Goal: Information Seeking & Learning: Learn about a topic

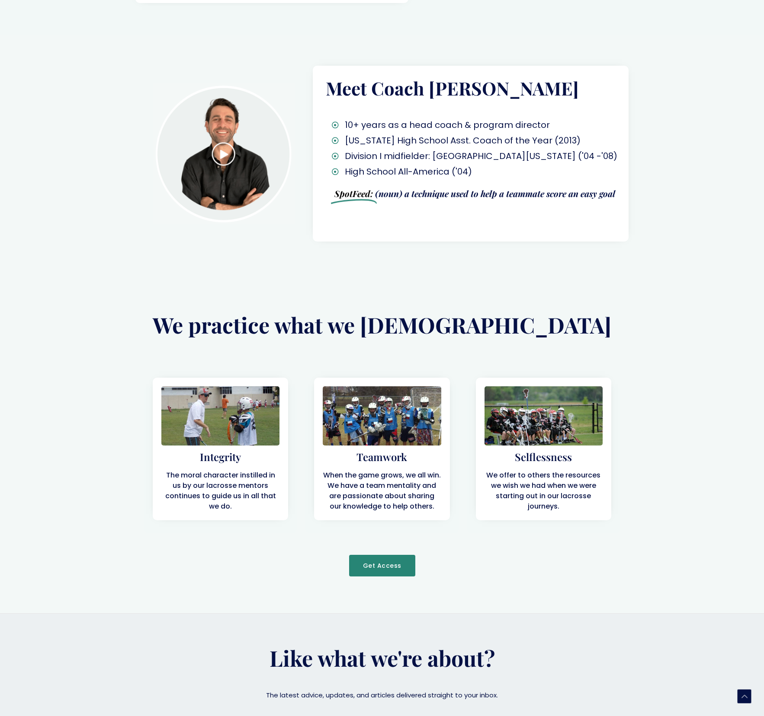
scroll to position [1179, 0]
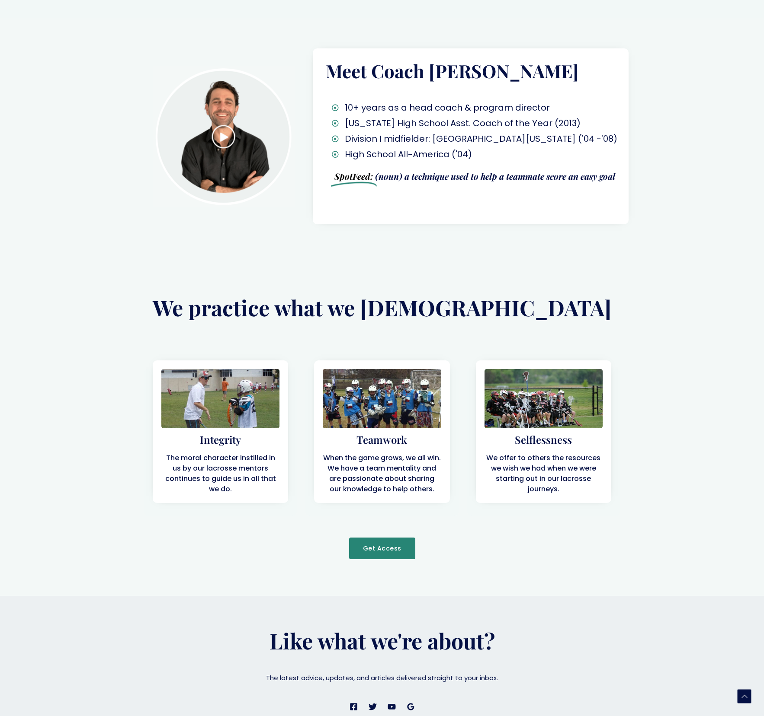
drag, startPoint x: 456, startPoint y: 153, endPoint x: 454, endPoint y: 157, distance: 5.2
click at [456, 153] on div "Meet Coach Jamie 10+ years as a head coach & program director Texas High School…" at bounding box center [471, 136] width 316 height 176
click at [222, 102] on img at bounding box center [224, 136] width 143 height 141
click at [222, 99] on img at bounding box center [224, 136] width 143 height 141
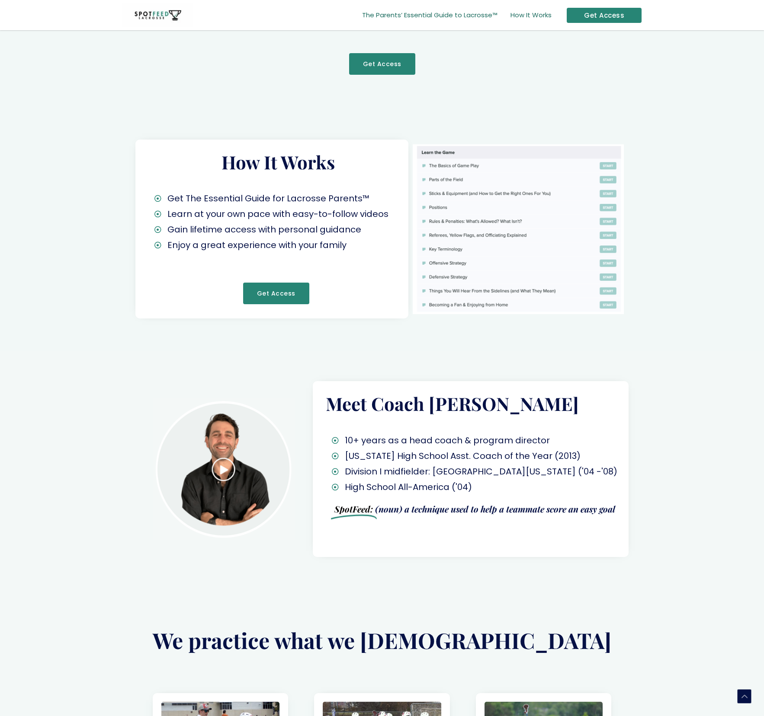
scroll to position [846, 0]
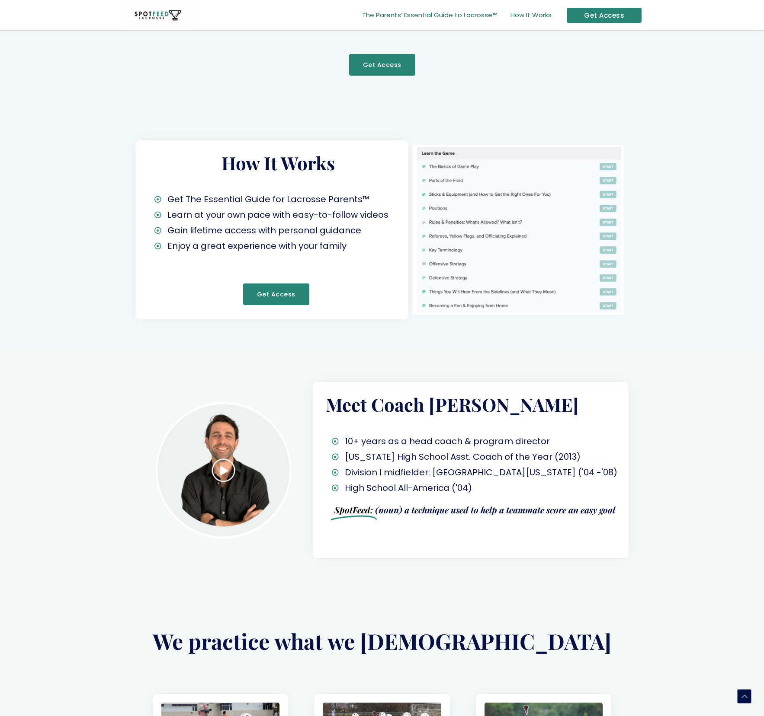
drag, startPoint x: 444, startPoint y: 161, endPoint x: 437, endPoint y: 166, distance: 8.9
click at [444, 161] on img at bounding box center [517, 230] width 211 height 170
drag, startPoint x: 412, startPoint y: 374, endPoint x: 399, endPoint y: 348, distance: 29.2
click at [412, 393] on h2 "Meet Coach [PERSON_NAME]" at bounding box center [477, 405] width 303 height 24
click at [269, 291] on span "Get Access" at bounding box center [276, 294] width 38 height 6
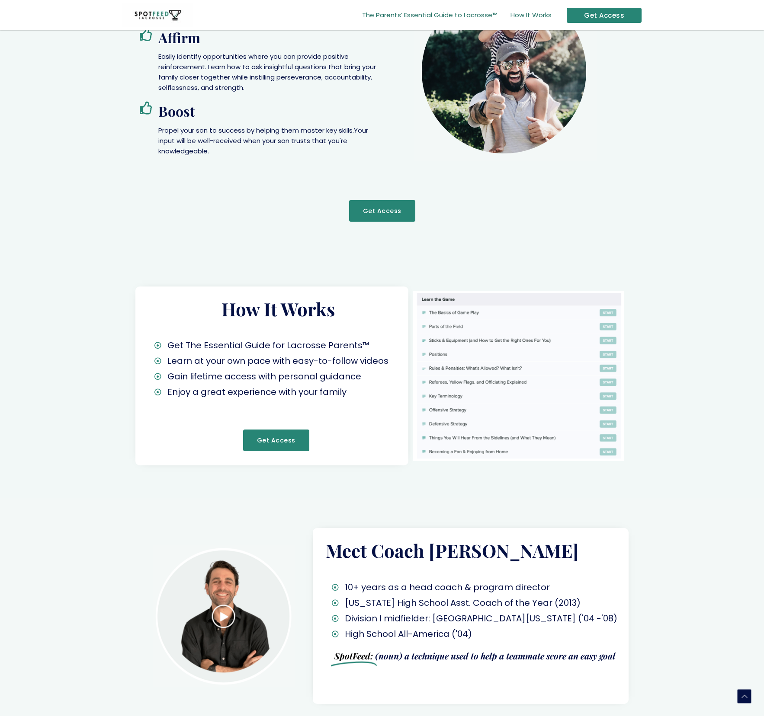
scroll to position [645, 0]
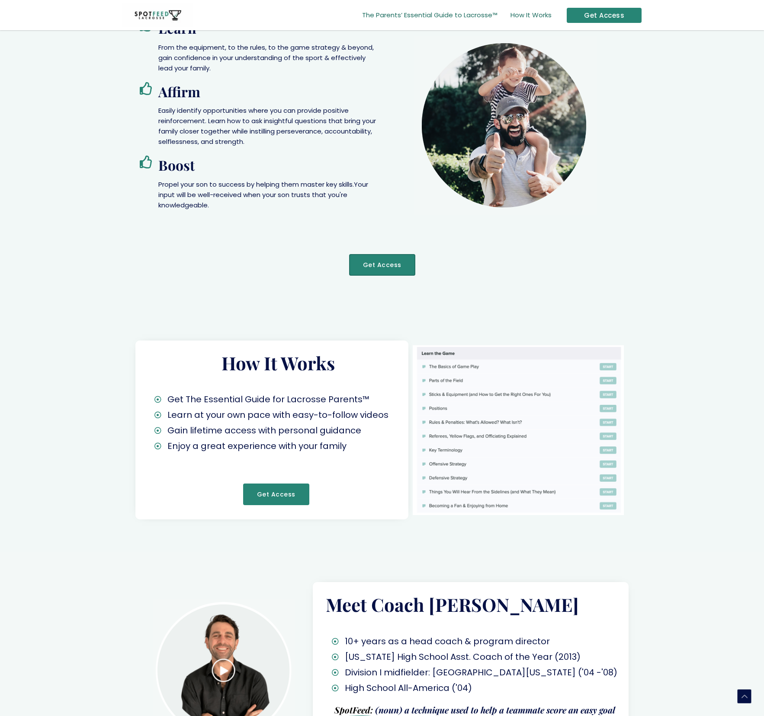
click at [375, 254] on link "Get Access" at bounding box center [382, 265] width 66 height 22
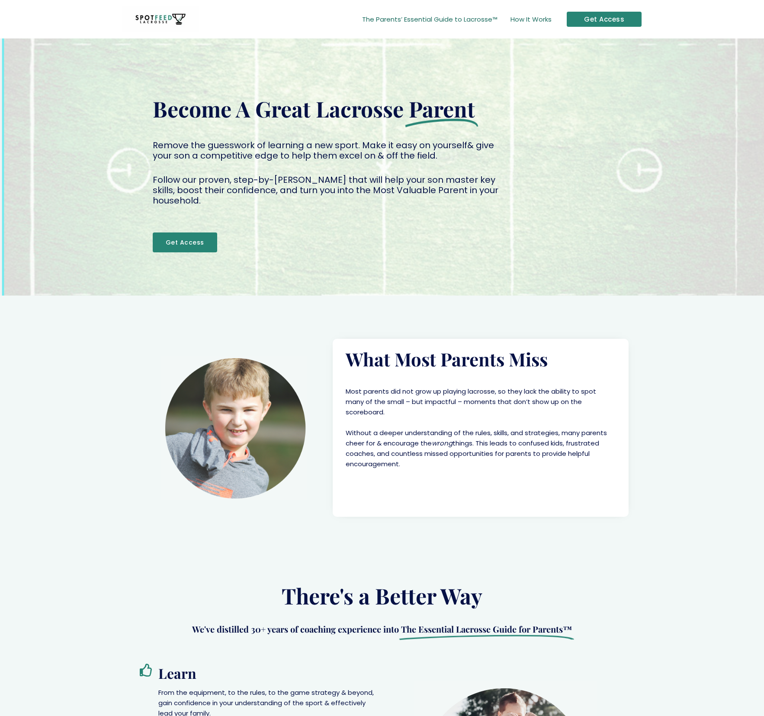
click at [541, 14] on span "How It Works" at bounding box center [530, 19] width 41 height 30
click at [537, 19] on span "How It Works" at bounding box center [530, 19] width 41 height 30
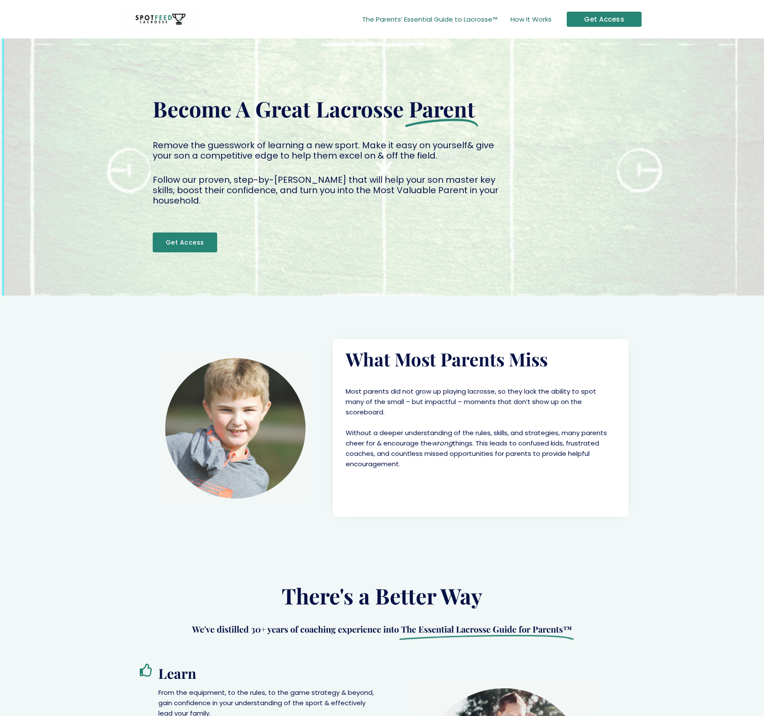
click at [483, 20] on span "The Parents’ Essential Guide to Lacrosse™" at bounding box center [429, 19] width 135 height 30
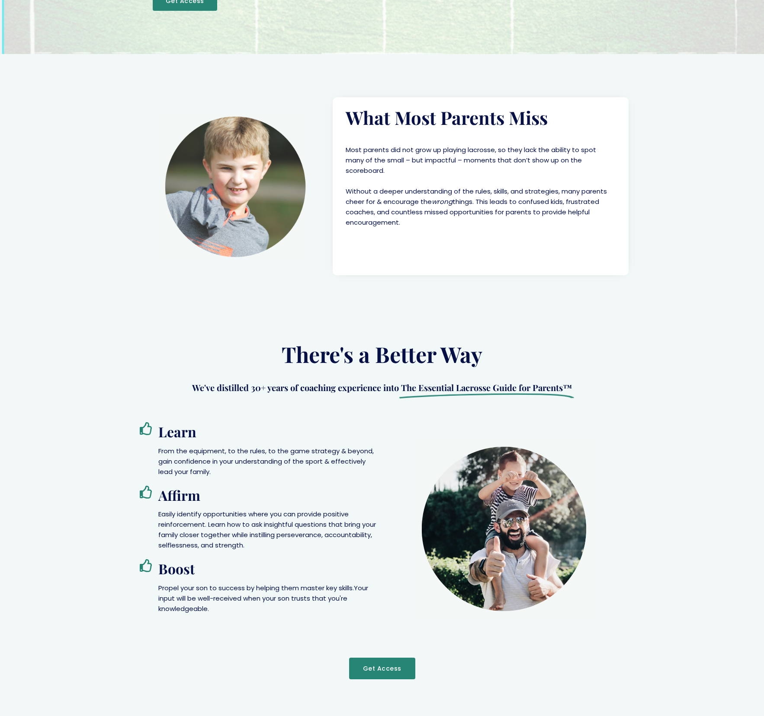
click at [479, 54] on section "What Most Parents Miss Most parents did not grow up playing lacrosse, so they l…" at bounding box center [382, 181] width 764 height 254
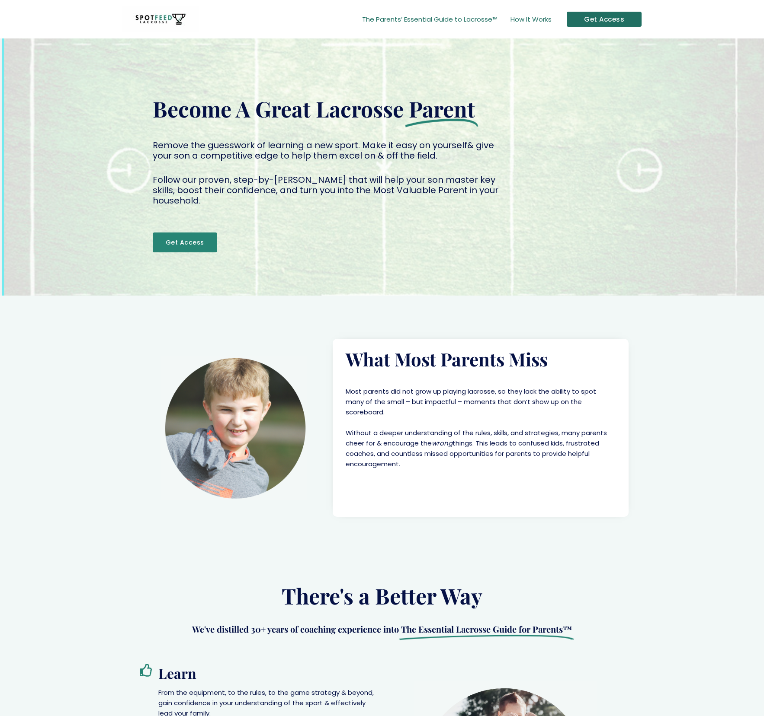
click at [588, 18] on div "Get Access" at bounding box center [603, 19] width 75 height 15
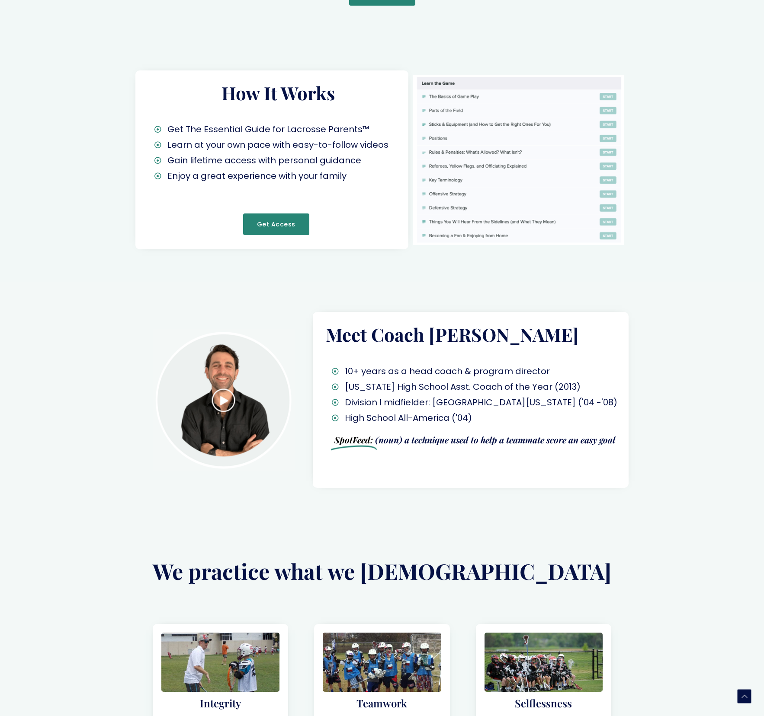
scroll to position [1179, 0]
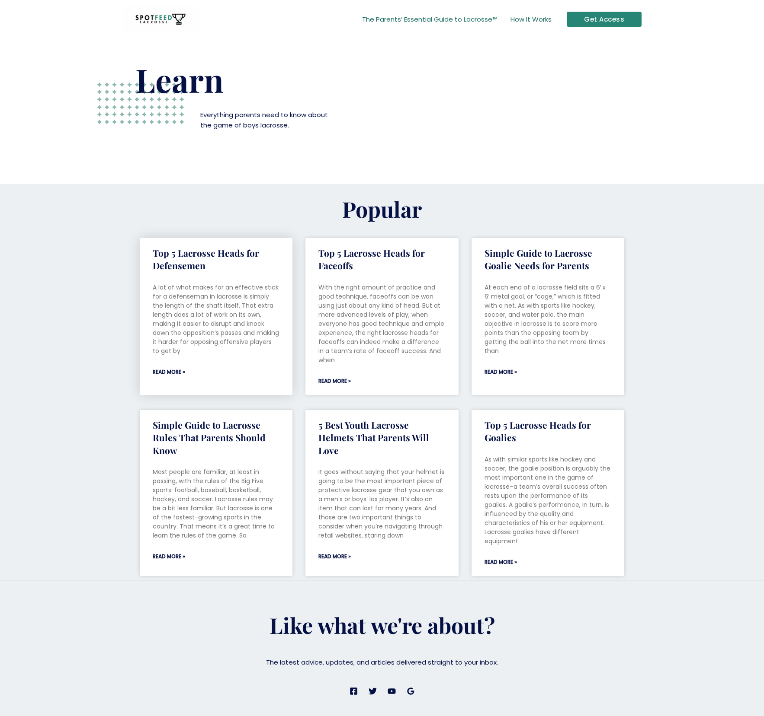
click at [233, 314] on p "A lot of what makes for an effective stick for a defenseman in lacrosse is simp…" at bounding box center [216, 319] width 127 height 73
click at [357, 361] on div "Top 5 Lacrosse Heads for Faceoffs With the right amount of practice and good te…" at bounding box center [381, 321] width 153 height 148
click at [343, 376] on link "Read More »" at bounding box center [334, 381] width 32 height 10
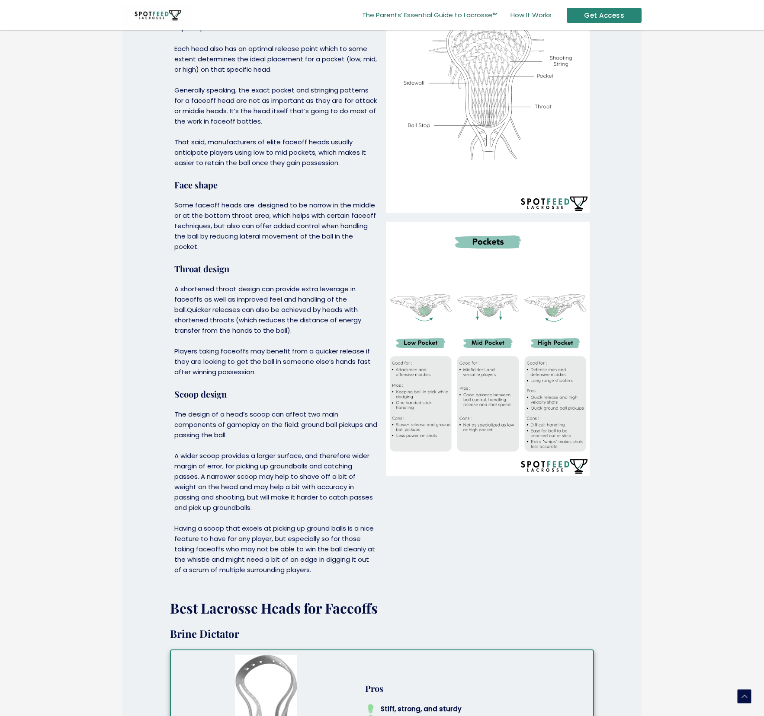
scroll to position [1025, 0]
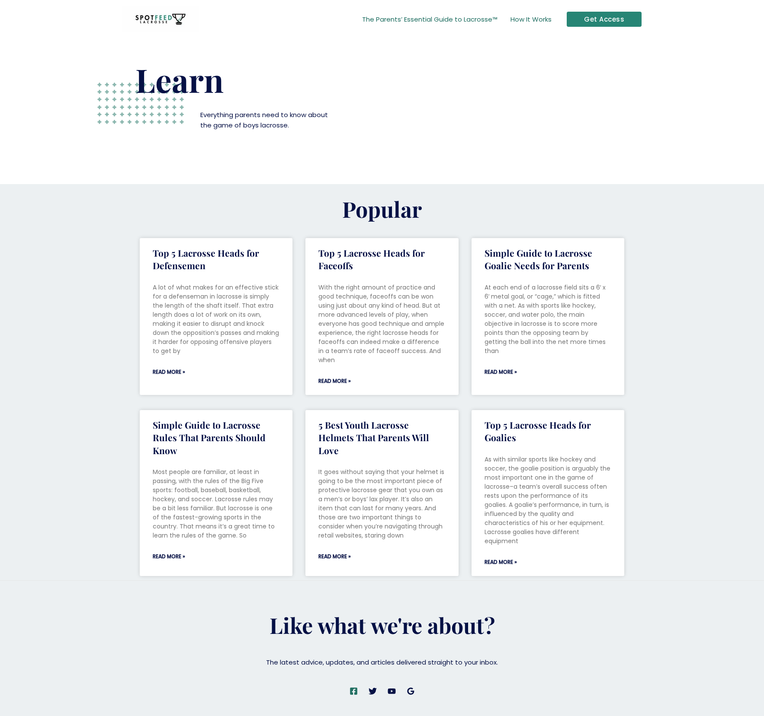
click at [351, 688] on icon "Facebook" at bounding box center [353, 691] width 7 height 7
click at [169, 247] on link "Top 5 Lacrosse Heads for Defensemen" at bounding box center [206, 259] width 106 height 25
click at [64, 348] on section "Popular Top 5 Lacrosse Heads for Defensemen A lot of what makes for an effectiv…" at bounding box center [382, 382] width 764 height 396
click at [160, 367] on link "Read More »" at bounding box center [169, 372] width 32 height 10
click at [372, 688] on icon "Twitter" at bounding box center [372, 691] width 8 height 6
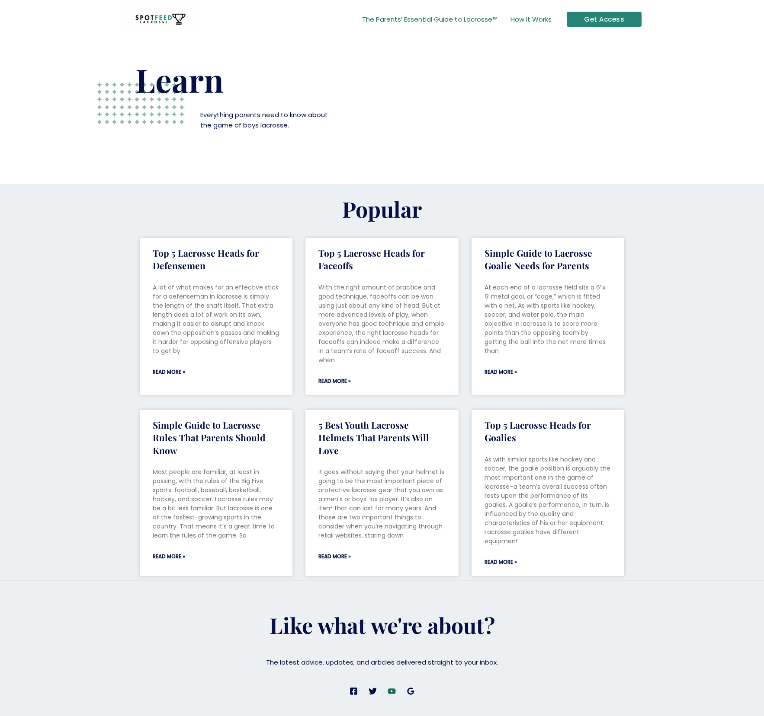
click at [392, 689] on icon "YouTube" at bounding box center [391, 692] width 8 height 6
click at [410, 687] on icon "Google Reviews" at bounding box center [410, 691] width 8 height 8
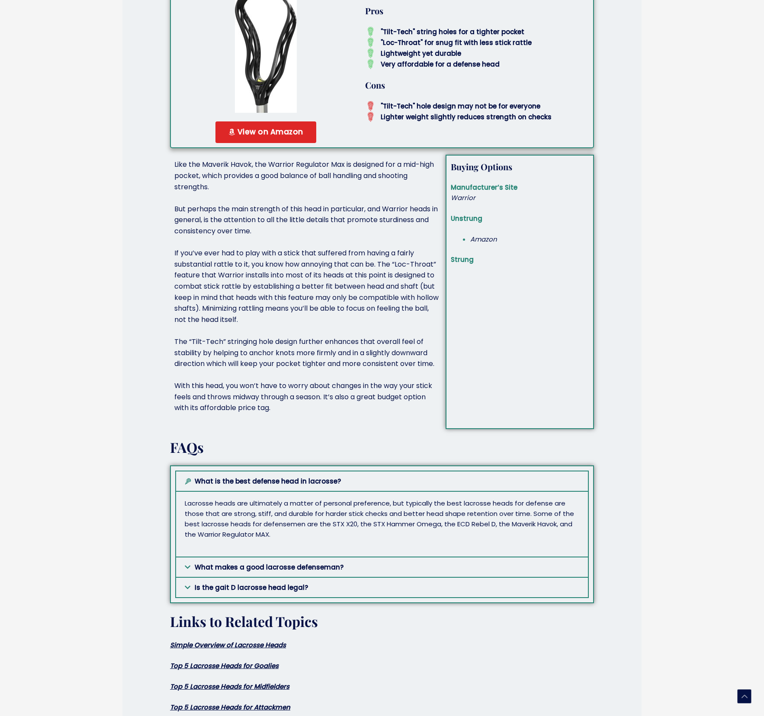
scroll to position [3177, 0]
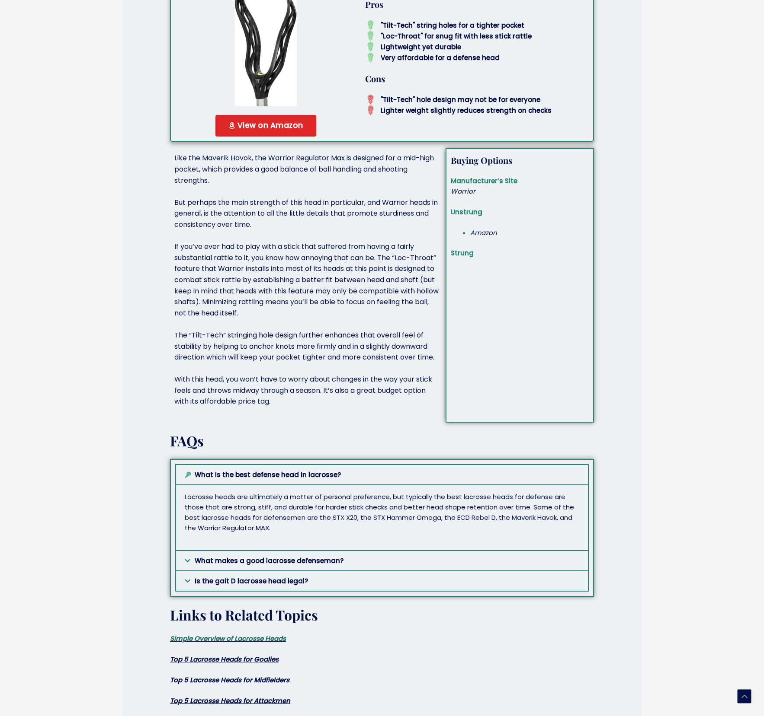
click at [209, 634] on link "Simple Overview of Lacrosse Heads" at bounding box center [228, 638] width 116 height 9
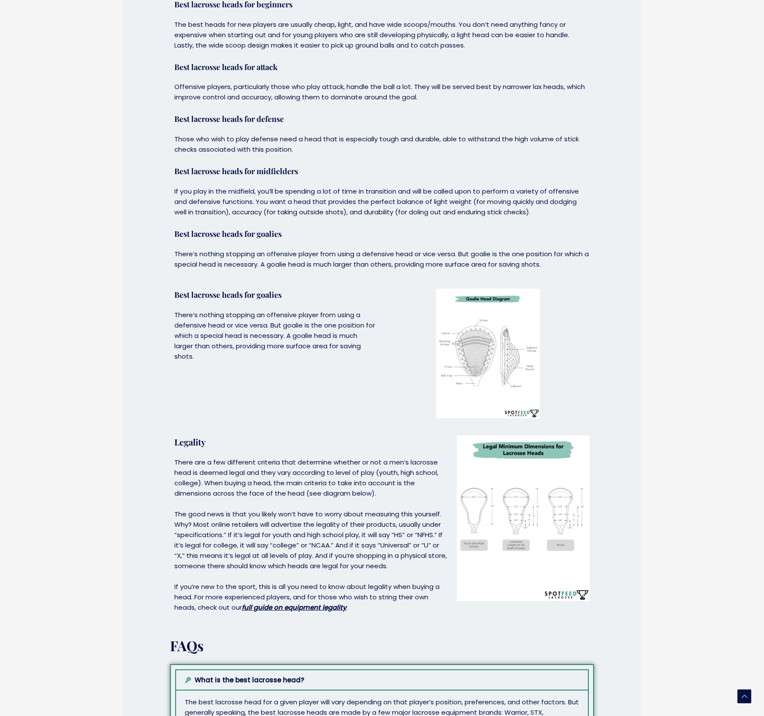
scroll to position [2063, 0]
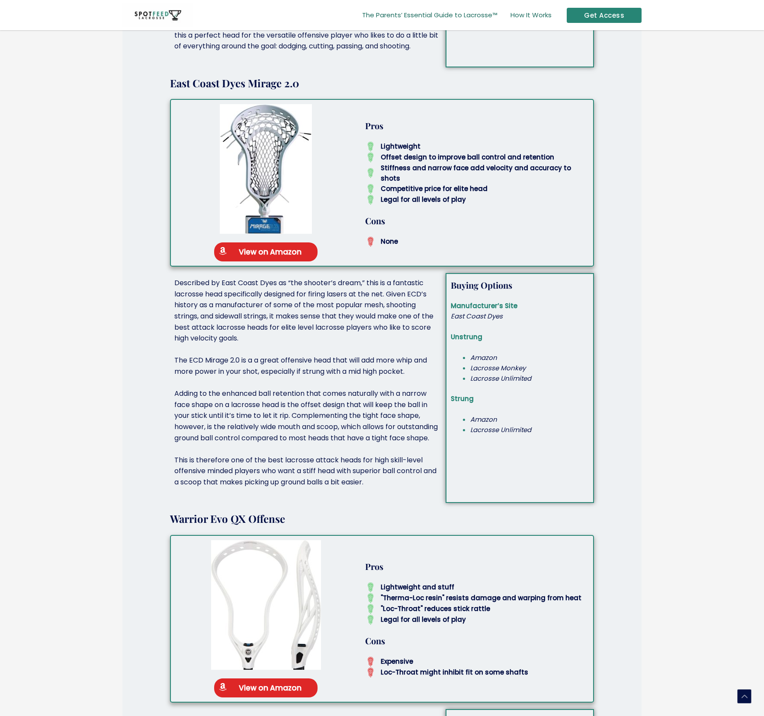
scroll to position [2601, 0]
